Goal: Information Seeking & Learning: Check status

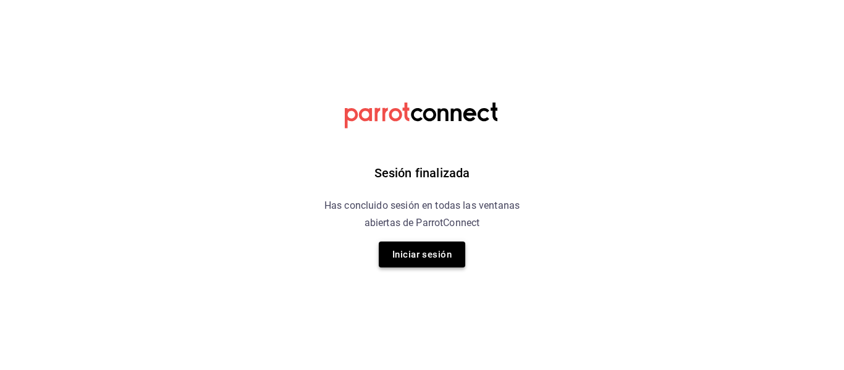
click at [438, 245] on button "Iniciar sesión" at bounding box center [422, 255] width 86 height 26
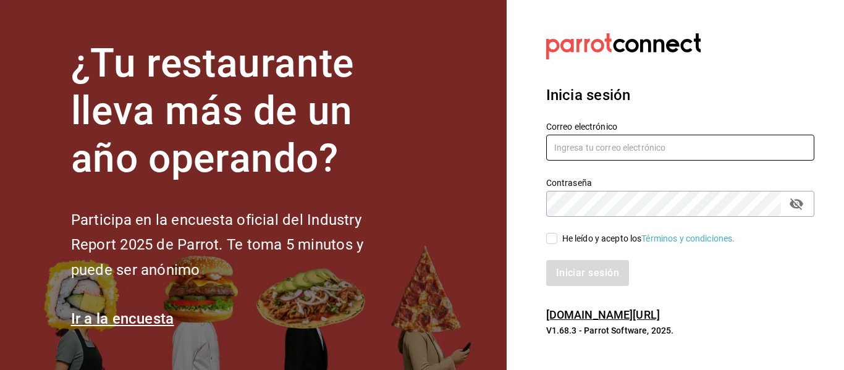
type input "[PERSON_NAME][EMAIL_ADDRESS][PERSON_NAME][DOMAIN_NAME]"
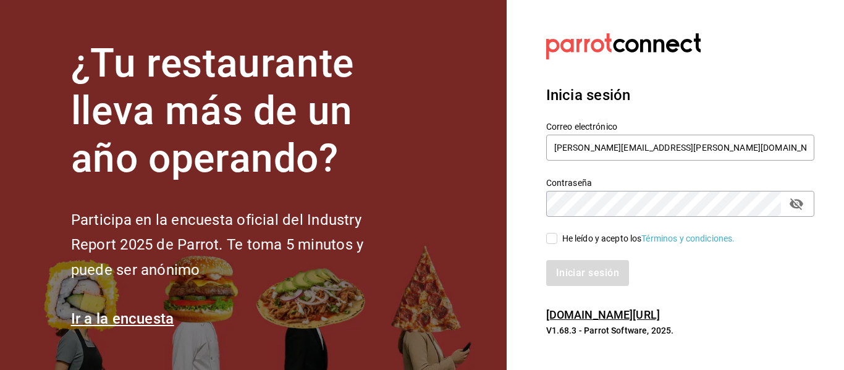
click at [553, 236] on input "He leído y acepto los Términos y condiciones." at bounding box center [551, 238] width 11 height 11
checkbox input "true"
click at [584, 274] on button "Iniciar sesión" at bounding box center [588, 273] width 84 height 26
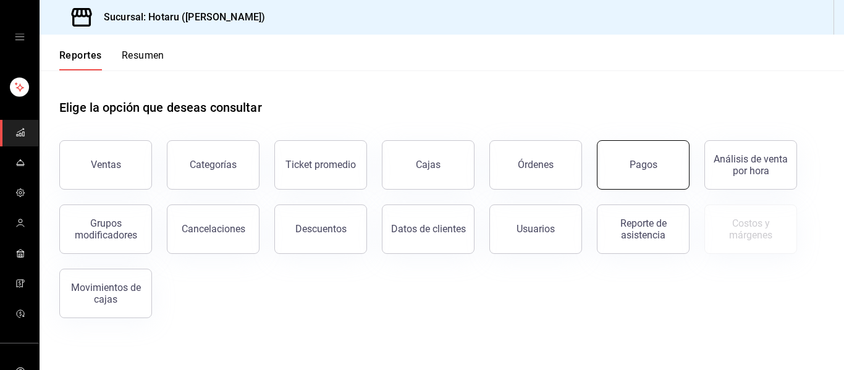
click at [641, 156] on button "Pagos" at bounding box center [643, 164] width 93 height 49
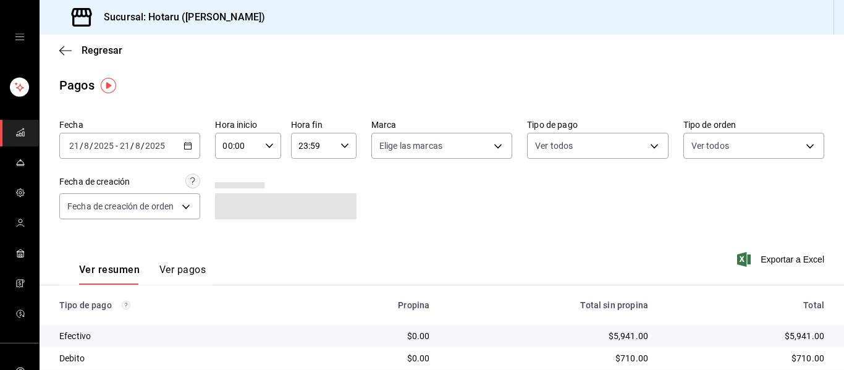
click at [187, 148] on icon "button" at bounding box center [187, 145] width 9 height 9
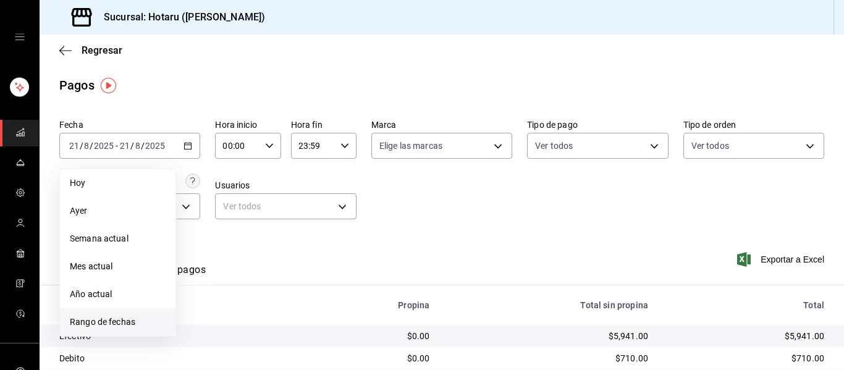
click at [111, 323] on span "Rango de fechas" at bounding box center [118, 322] width 96 height 13
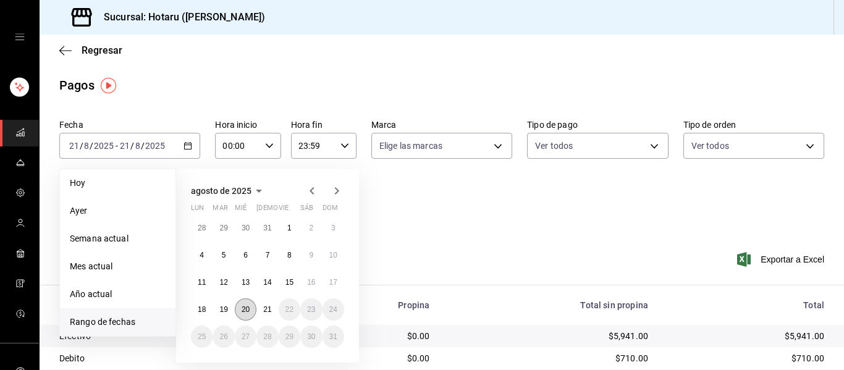
click at [240, 305] on button "20" at bounding box center [246, 309] width 22 height 22
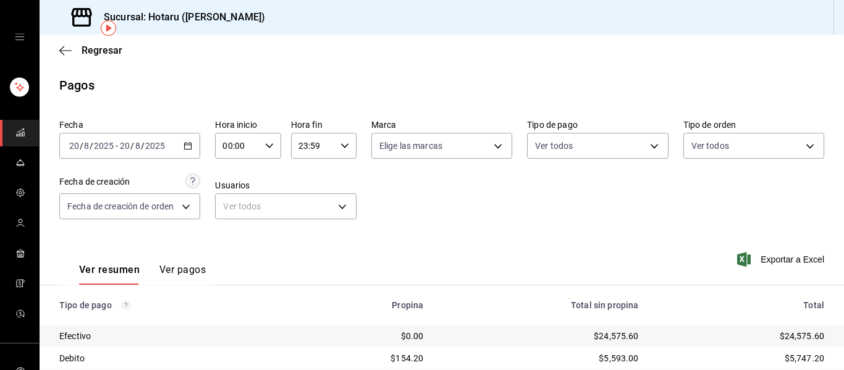
scroll to position [198, 0]
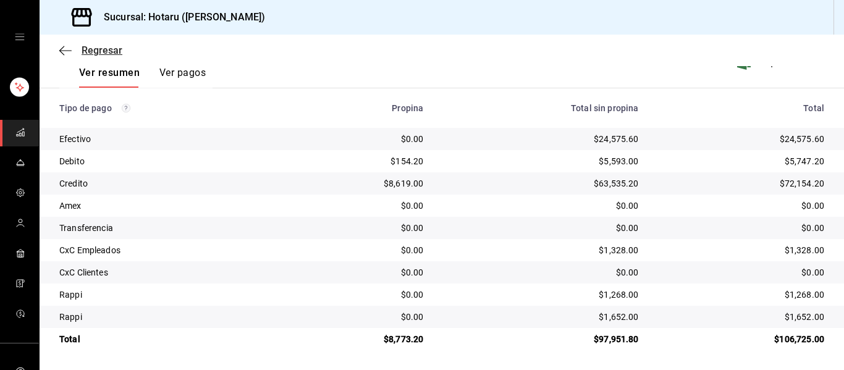
click at [61, 45] on icon "button" at bounding box center [65, 50] width 12 height 11
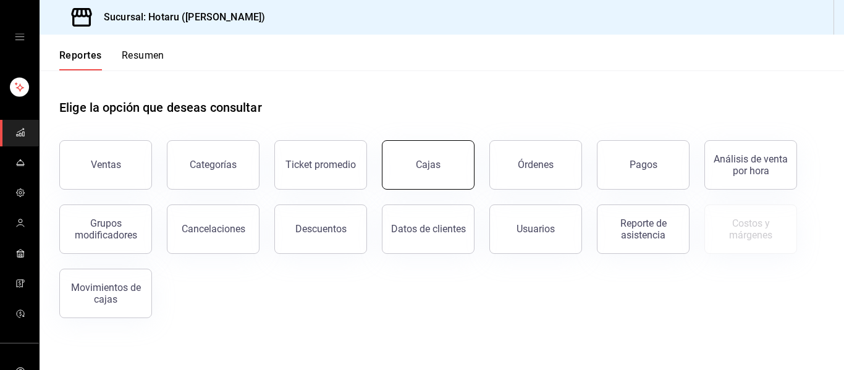
click at [433, 148] on button "Cajas" at bounding box center [428, 164] width 93 height 49
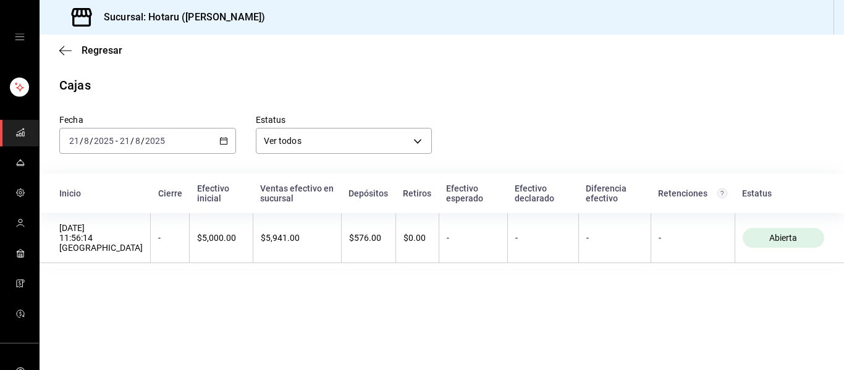
click at [221, 143] on icon "button" at bounding box center [223, 141] width 9 height 9
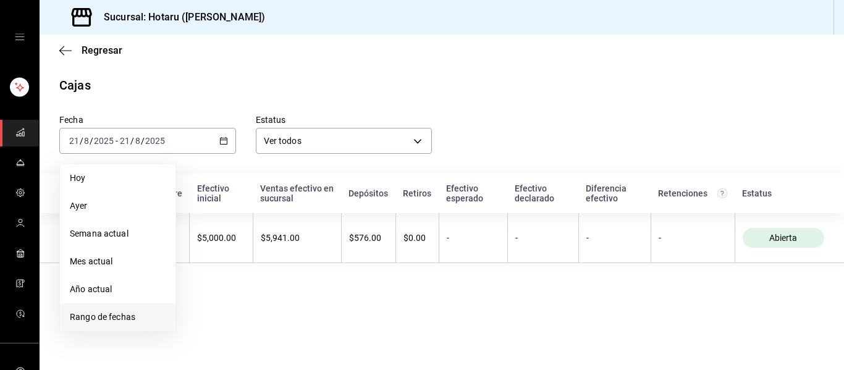
click at [138, 319] on span "Rango de fechas" at bounding box center [118, 317] width 96 height 13
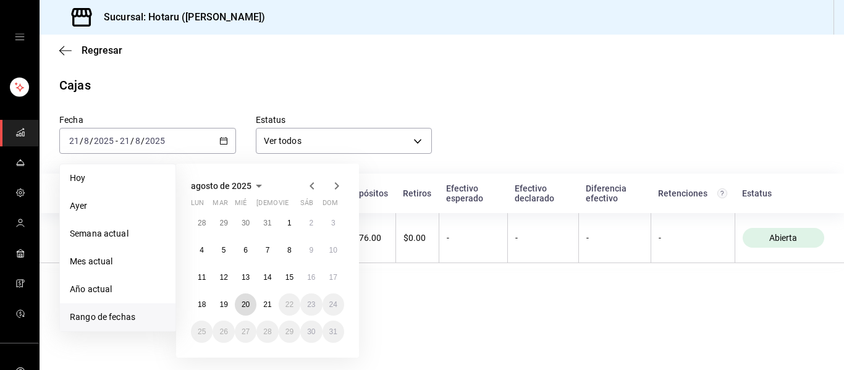
click at [242, 302] on abbr "20" at bounding box center [246, 304] width 8 height 9
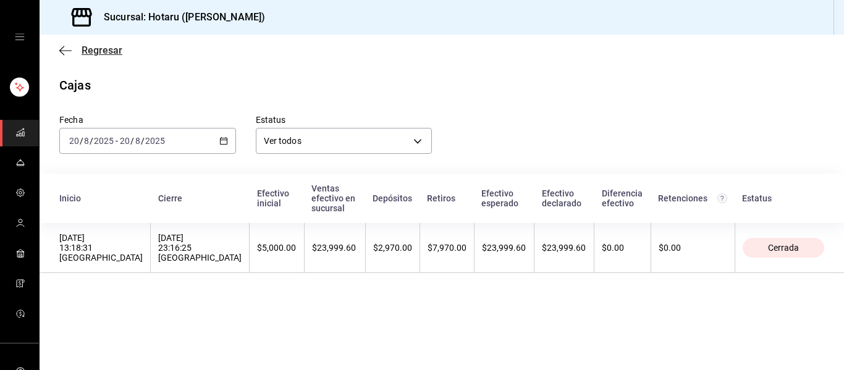
click at [61, 48] on icon "button" at bounding box center [65, 50] width 12 height 11
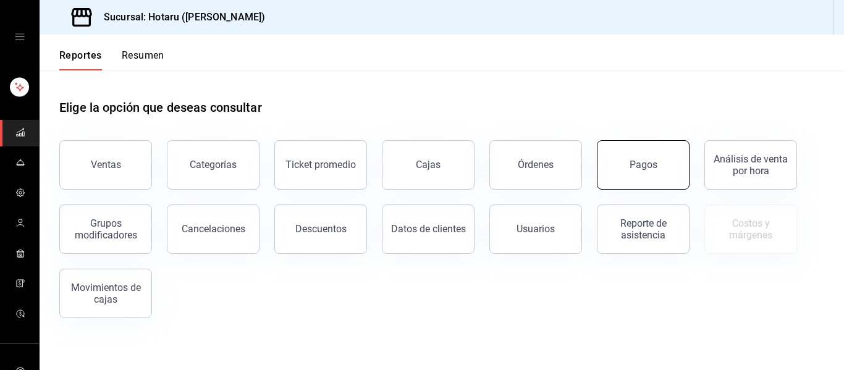
click at [628, 165] on button "Pagos" at bounding box center [643, 164] width 93 height 49
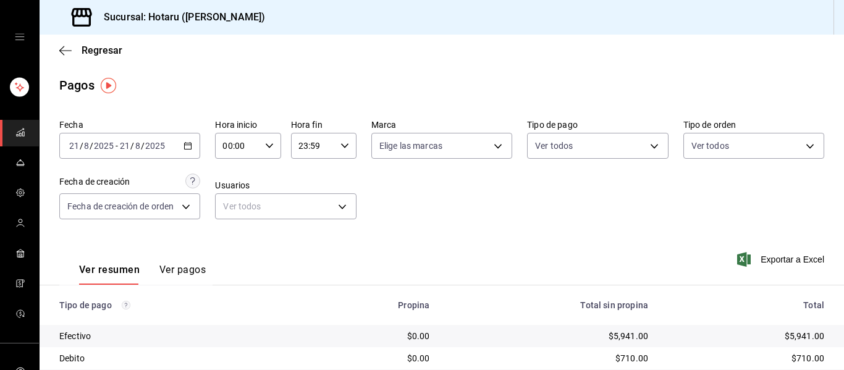
click at [190, 143] on \(Stroke\) "button" at bounding box center [190, 142] width 1 height 1
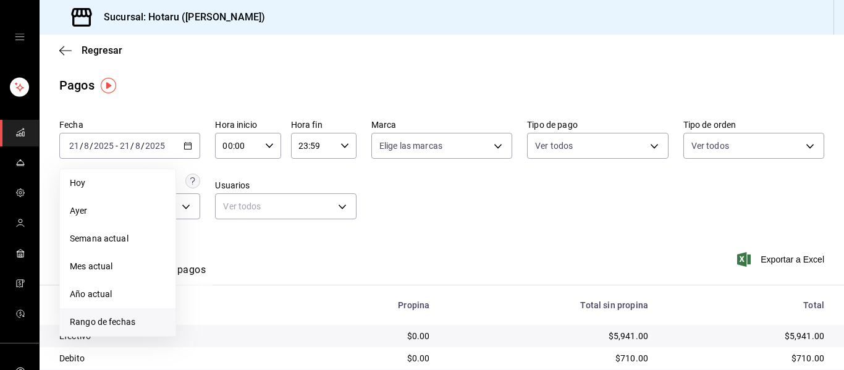
click at [104, 320] on span "Rango de fechas" at bounding box center [118, 322] width 96 height 13
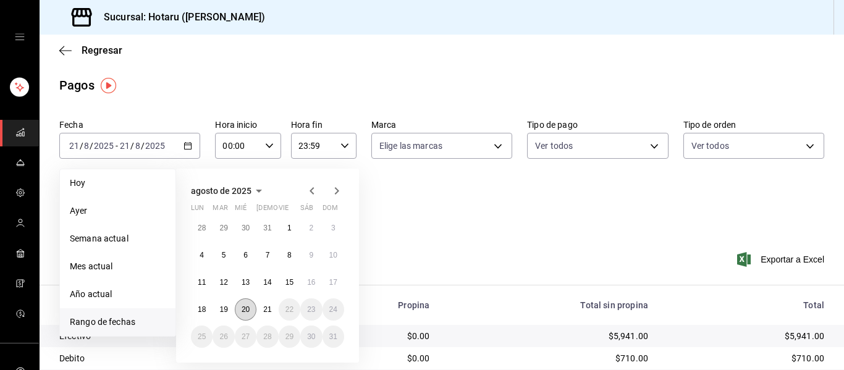
click at [243, 308] on abbr "20" at bounding box center [246, 309] width 8 height 9
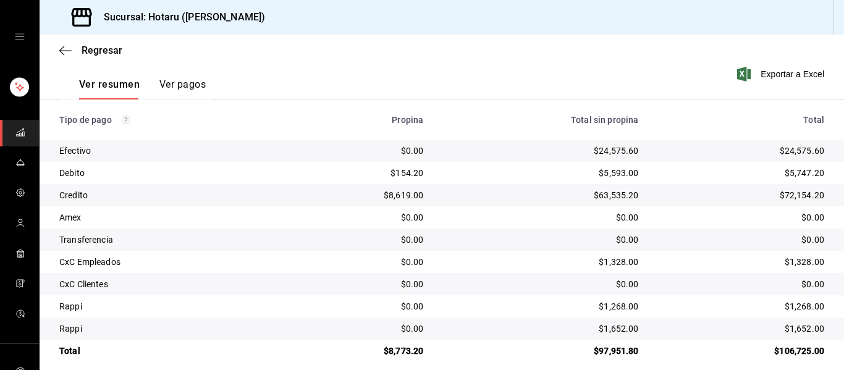
scroll to position [198, 0]
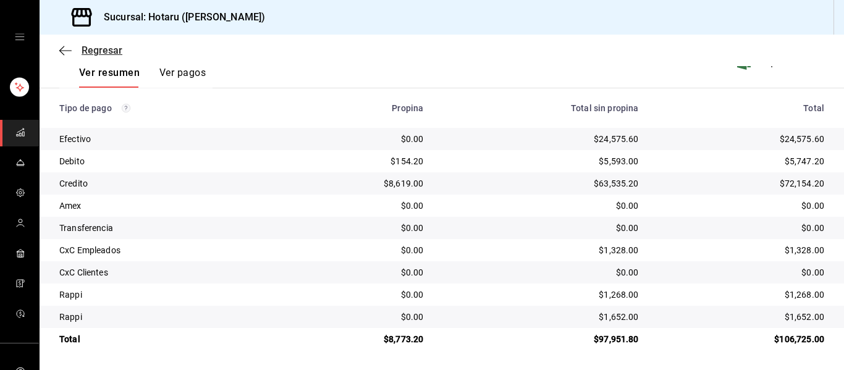
click at [65, 46] on icon "button" at bounding box center [65, 50] width 12 height 11
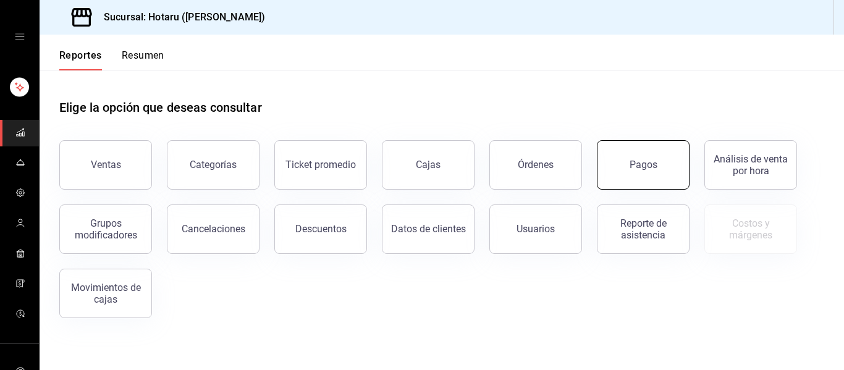
click at [615, 171] on button "Pagos" at bounding box center [643, 164] width 93 height 49
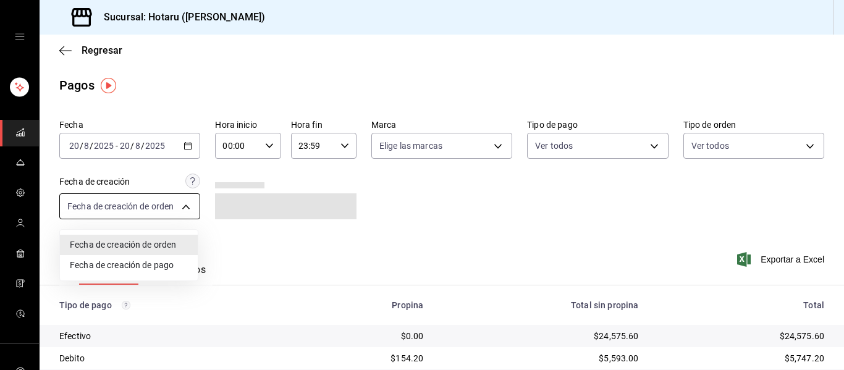
click at [165, 208] on body "Sucursal: Hotaru (Valle) Regresar Pagos Fecha 2025-08-20 20 / 8 / 2025 - 2025-0…" at bounding box center [422, 185] width 844 height 370
click at [179, 142] on div at bounding box center [422, 185] width 844 height 370
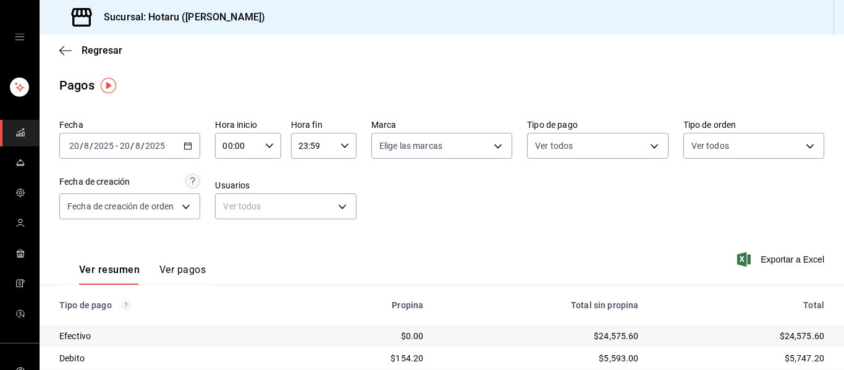
click at [185, 145] on icon "button" at bounding box center [187, 145] width 9 height 9
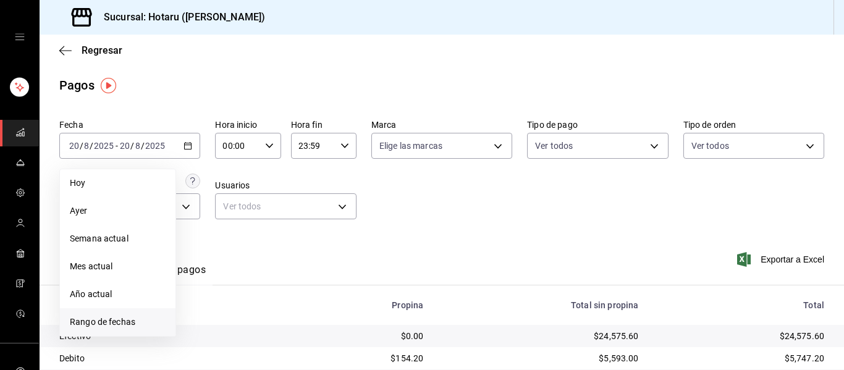
click at [127, 316] on span "Rango de fechas" at bounding box center [118, 322] width 96 height 13
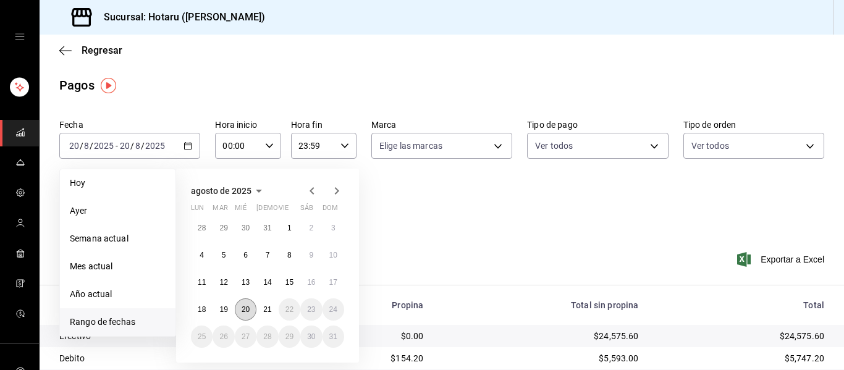
click at [251, 308] on button "20" at bounding box center [246, 309] width 22 height 22
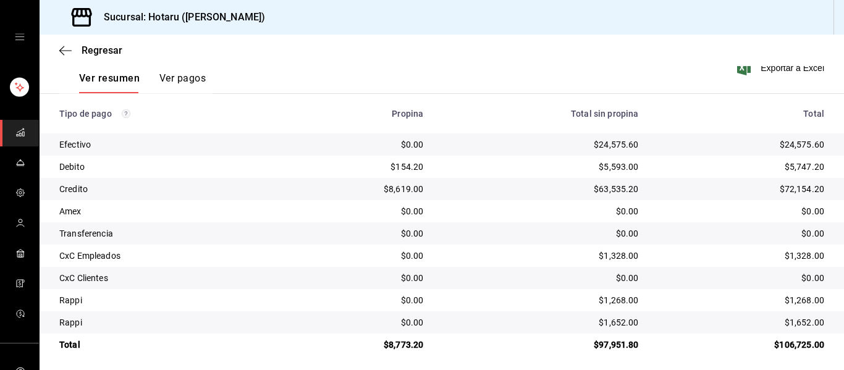
scroll to position [198, 0]
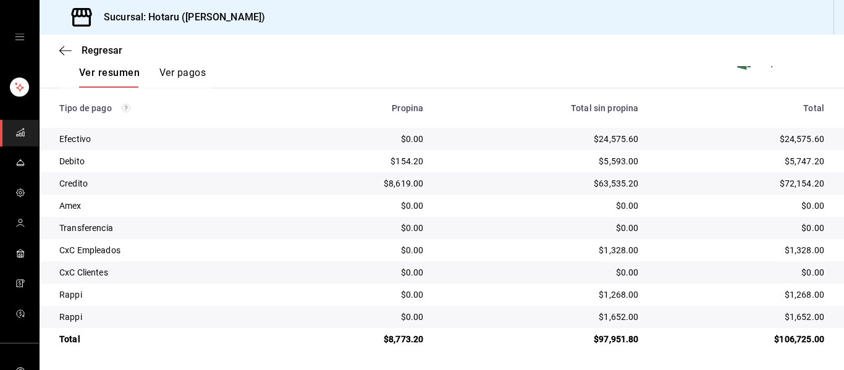
click at [73, 43] on div "Regresar" at bounding box center [442, 51] width 804 height 32
click at [70, 48] on icon "button" at bounding box center [65, 50] width 12 height 11
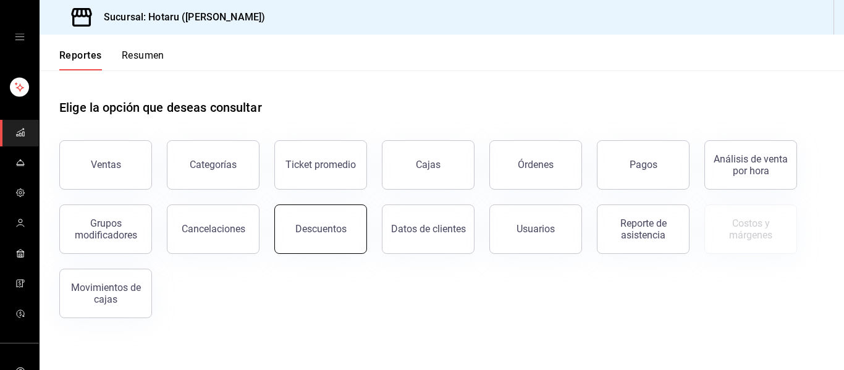
click at [337, 234] on div "Descuentos" at bounding box center [320, 229] width 51 height 12
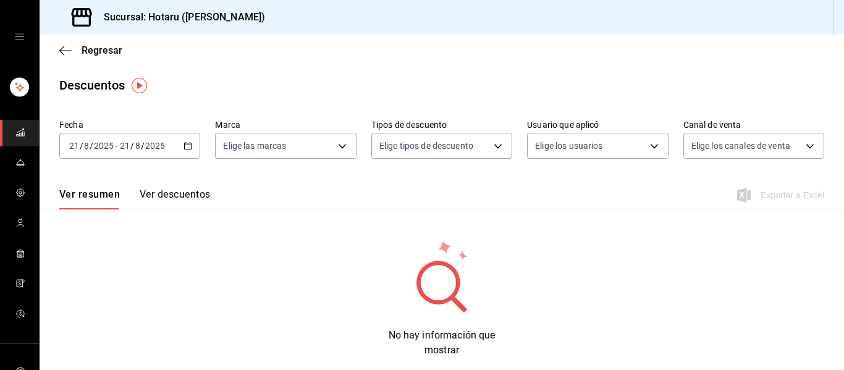
click at [188, 150] on div "2025-08-21 21 / 8 / 2025 - 2025-08-21 21 / 8 / 2025" at bounding box center [129, 146] width 141 height 26
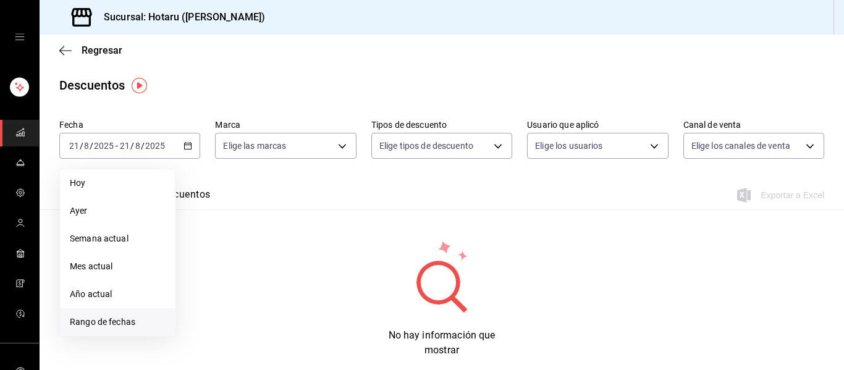
click at [138, 311] on li "Rango de fechas" at bounding box center [118, 322] width 116 height 28
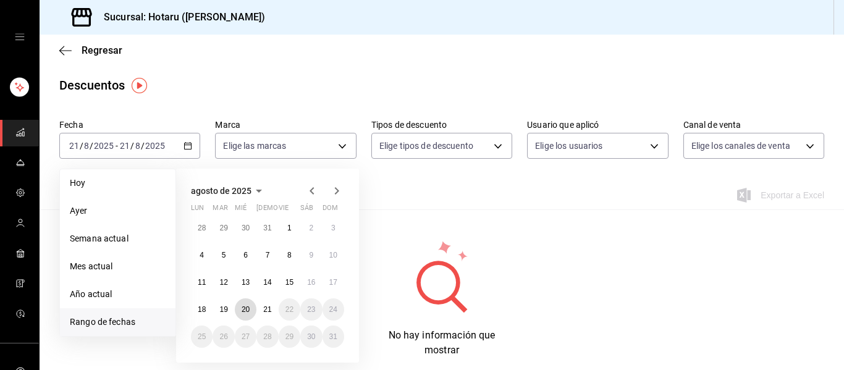
click at [237, 309] on button "20" at bounding box center [246, 309] width 22 height 22
